Goal: Information Seeking & Learning: Learn about a topic

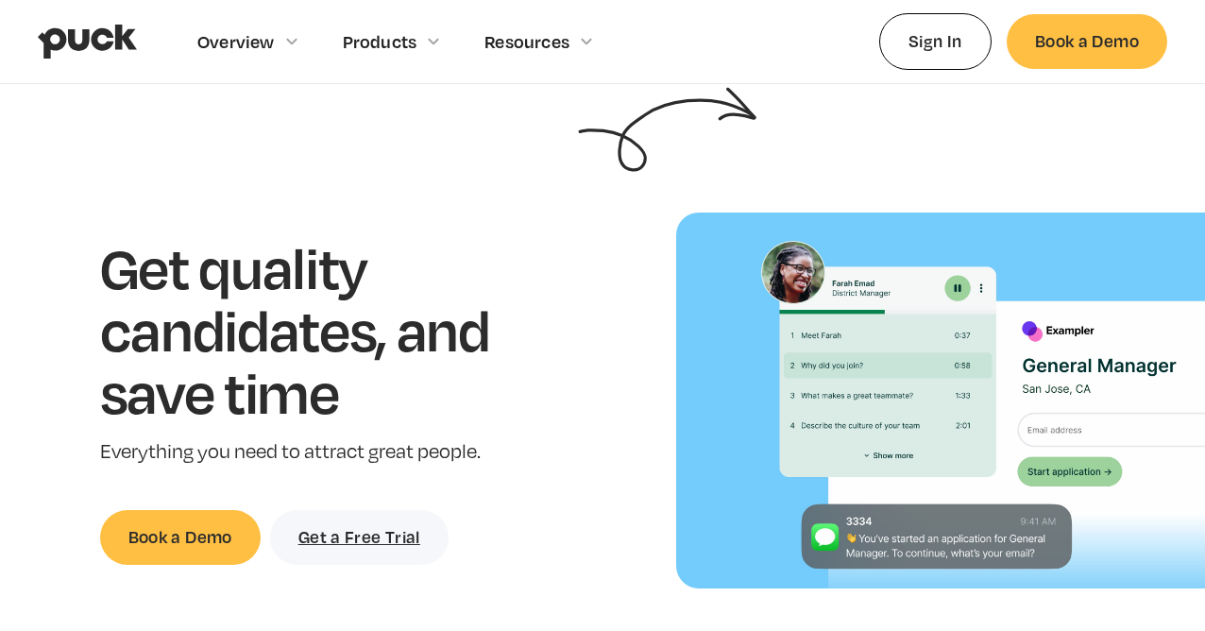
scroll to position [24, 0]
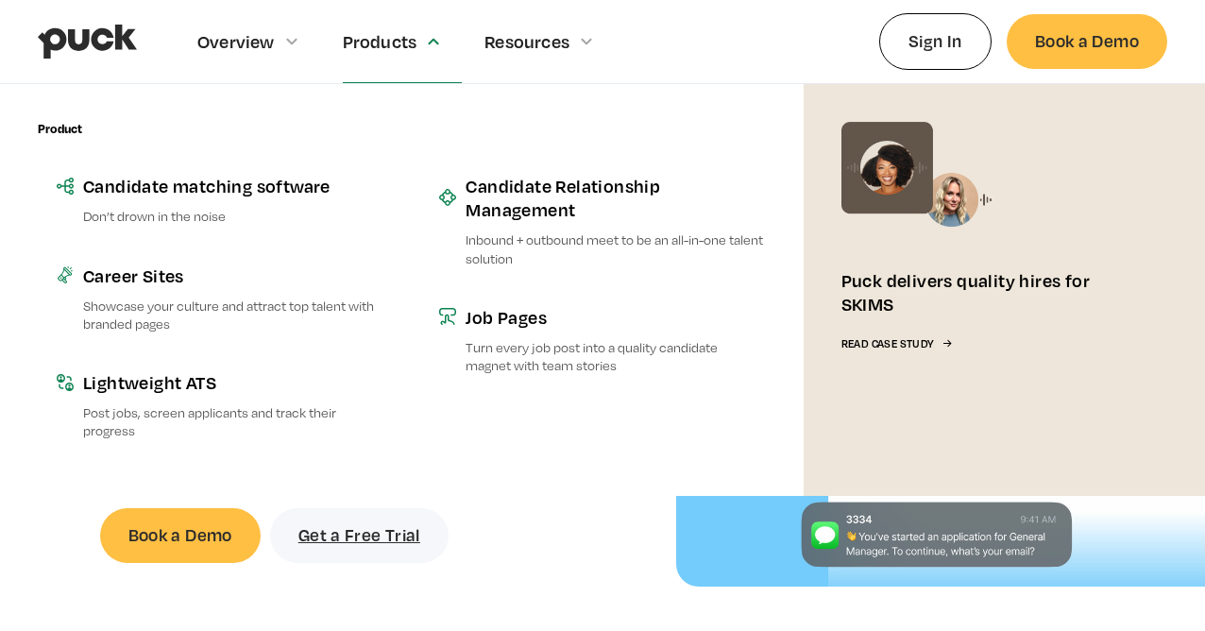
click at [412, 34] on div "Products" at bounding box center [380, 41] width 75 height 21
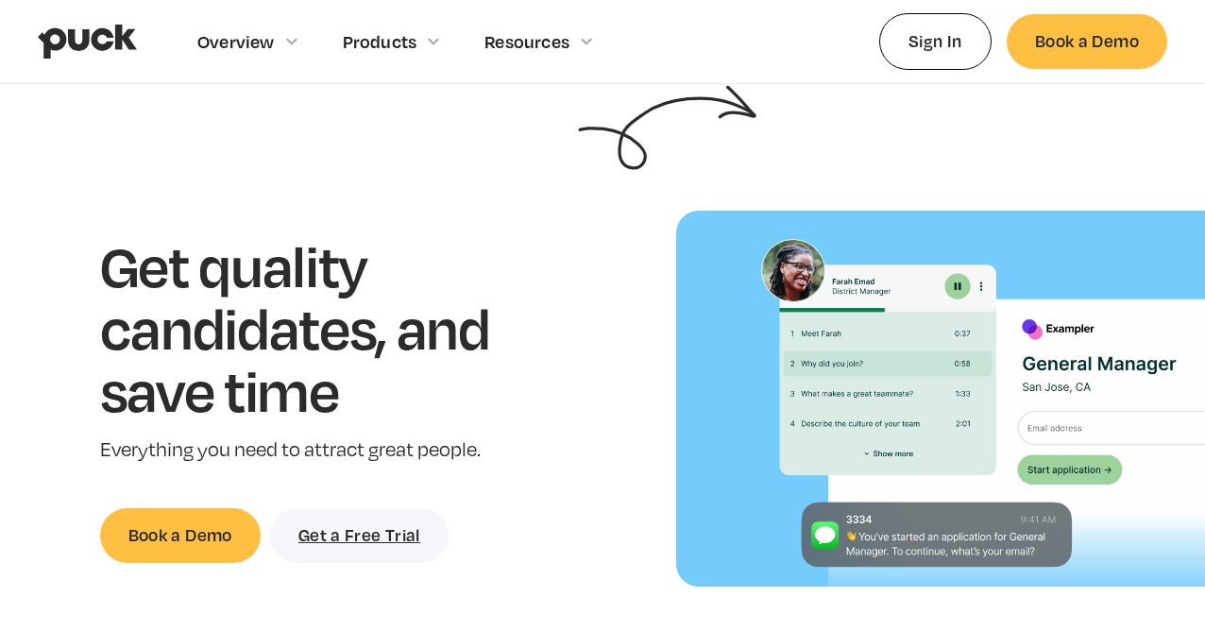
click at [396, 60] on div "Products" at bounding box center [403, 41] width 120 height 82
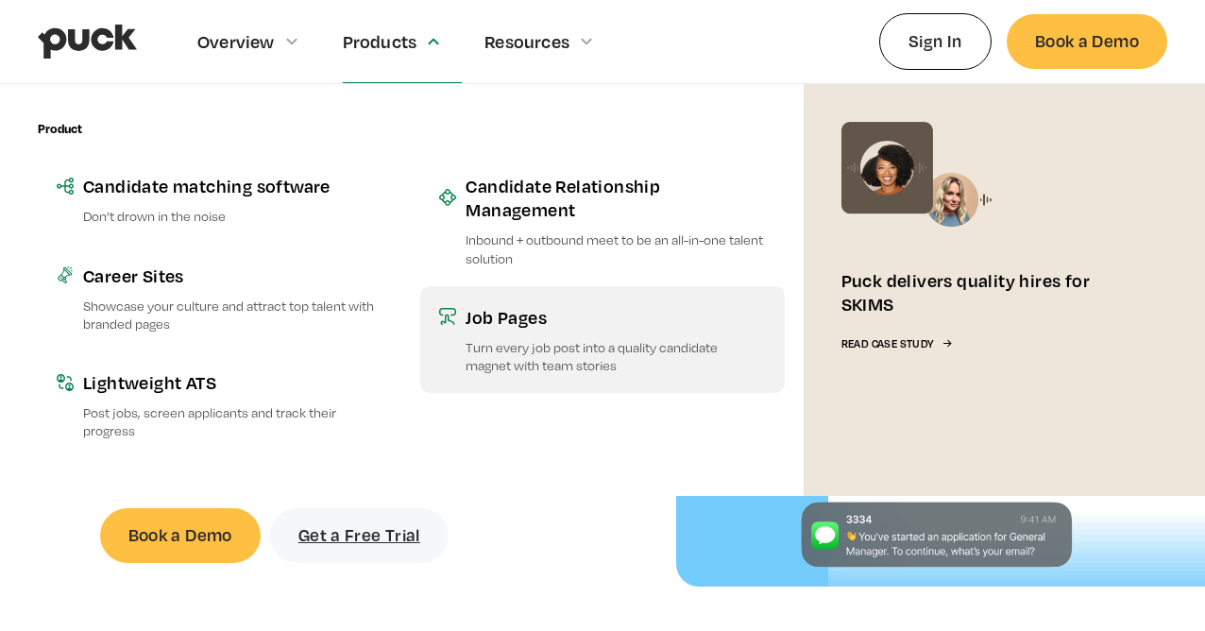
click at [472, 344] on p "Turn every job post into a quality candidate magnet with team stories" at bounding box center [615, 356] width 299 height 36
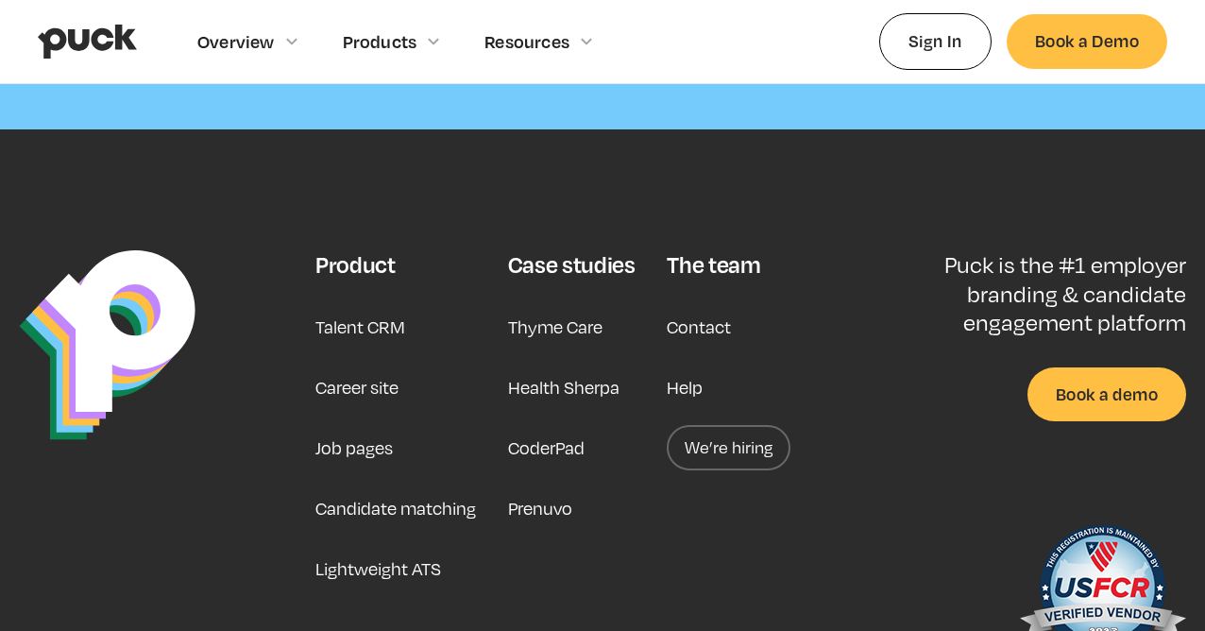
scroll to position [5769, 0]
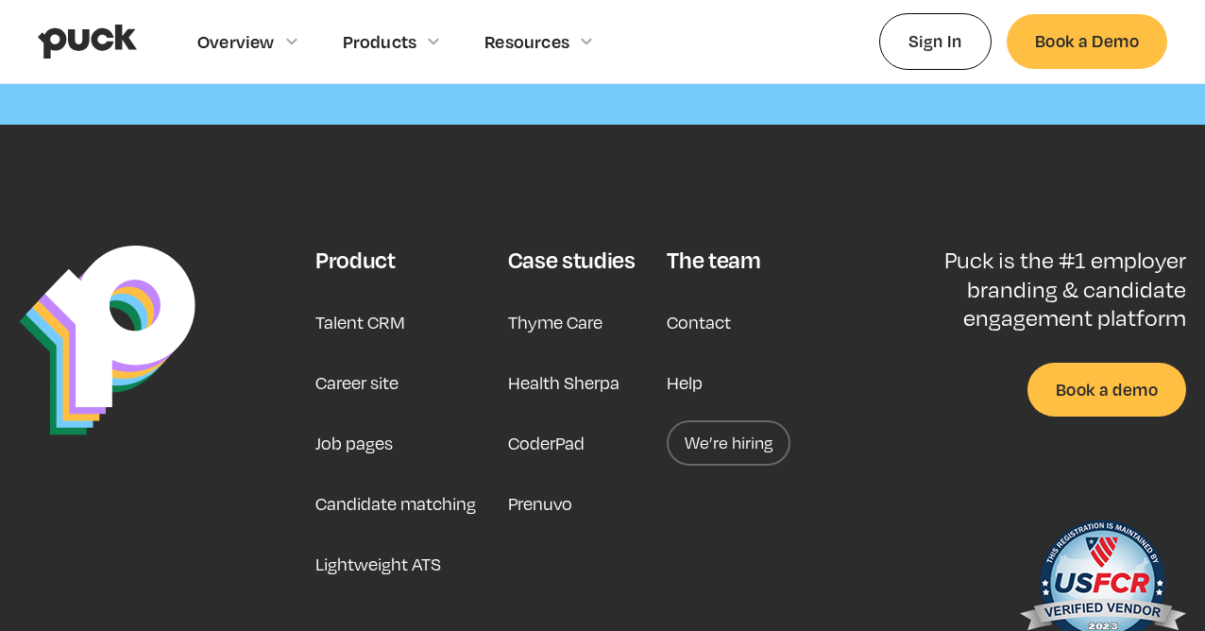
click at [364, 446] on link "Job pages" at bounding box center [354, 442] width 77 height 45
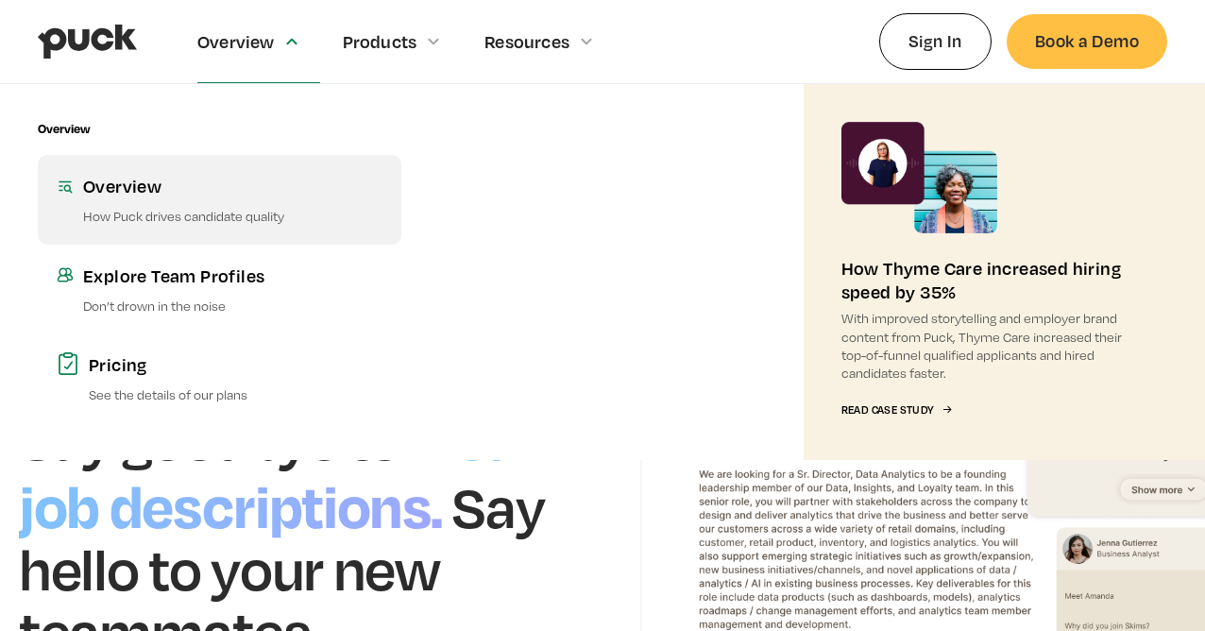
click at [173, 199] on link "Overview How Puck drives candidate quality" at bounding box center [220, 199] width 364 height 89
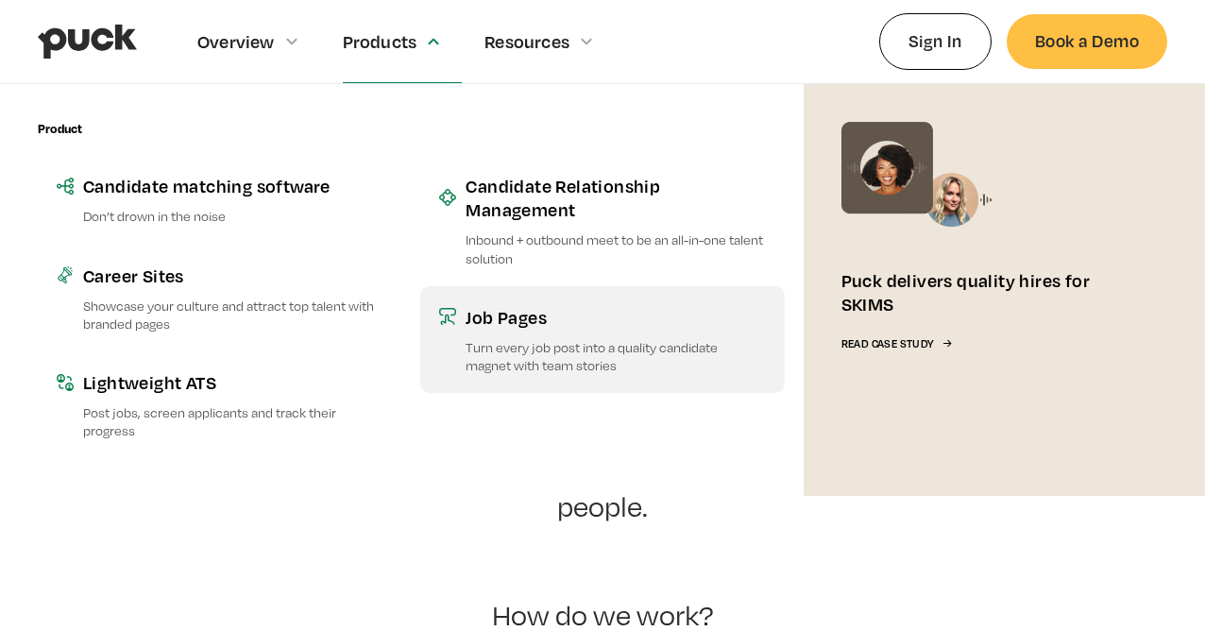
click at [493, 350] on p "Turn every job post into a quality candidate magnet with team stories" at bounding box center [615, 356] width 299 height 36
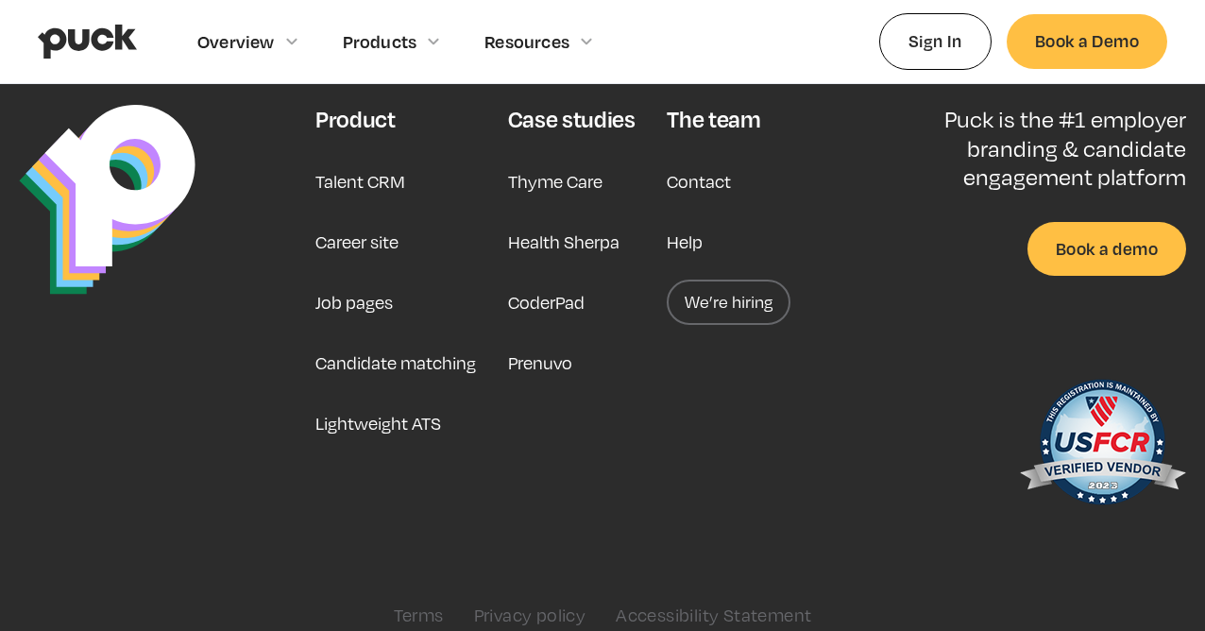
scroll to position [5914, 0]
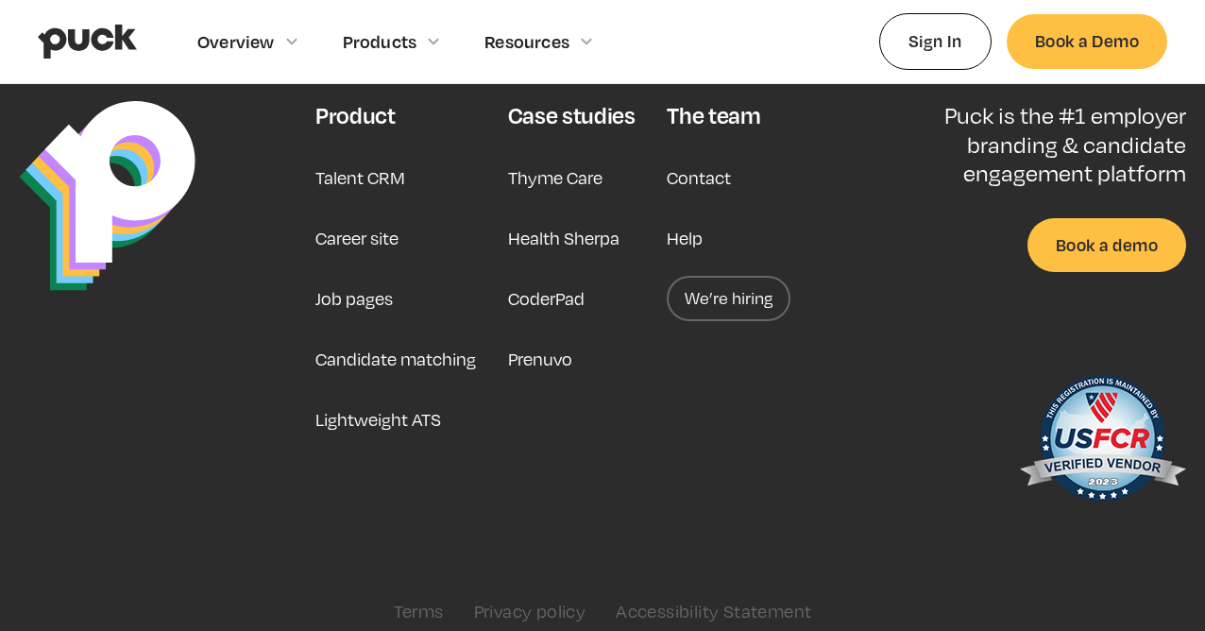
click at [570, 180] on link "Thyme Care" at bounding box center [555, 177] width 94 height 45
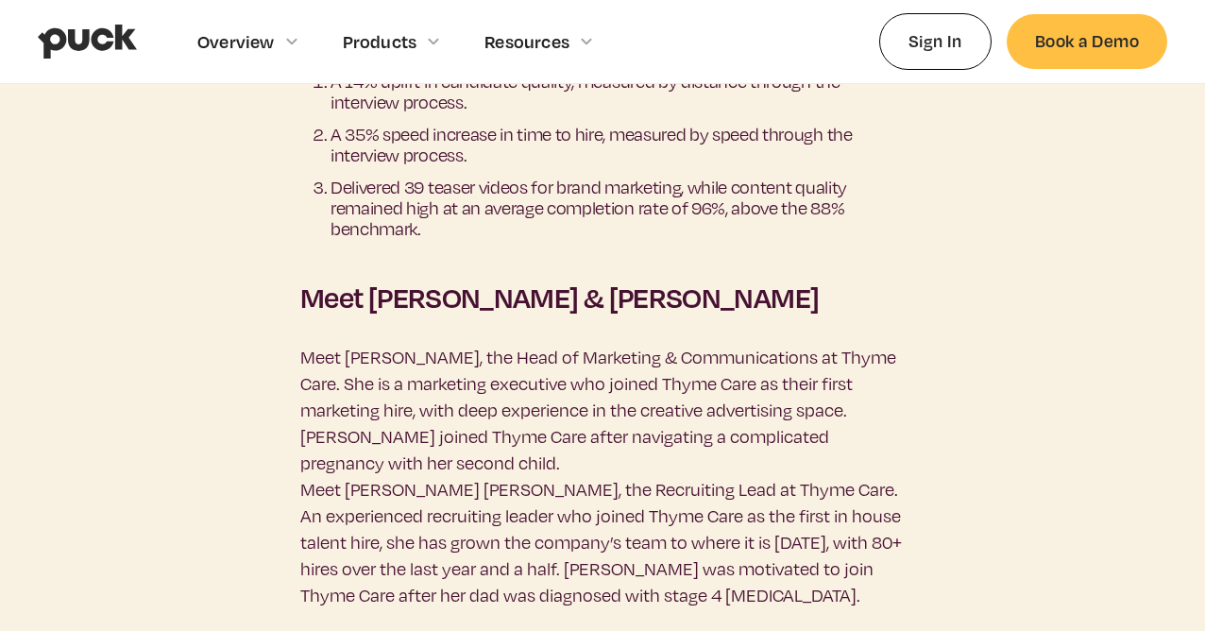
scroll to position [1719, 0]
